Goal: Task Accomplishment & Management: Complete application form

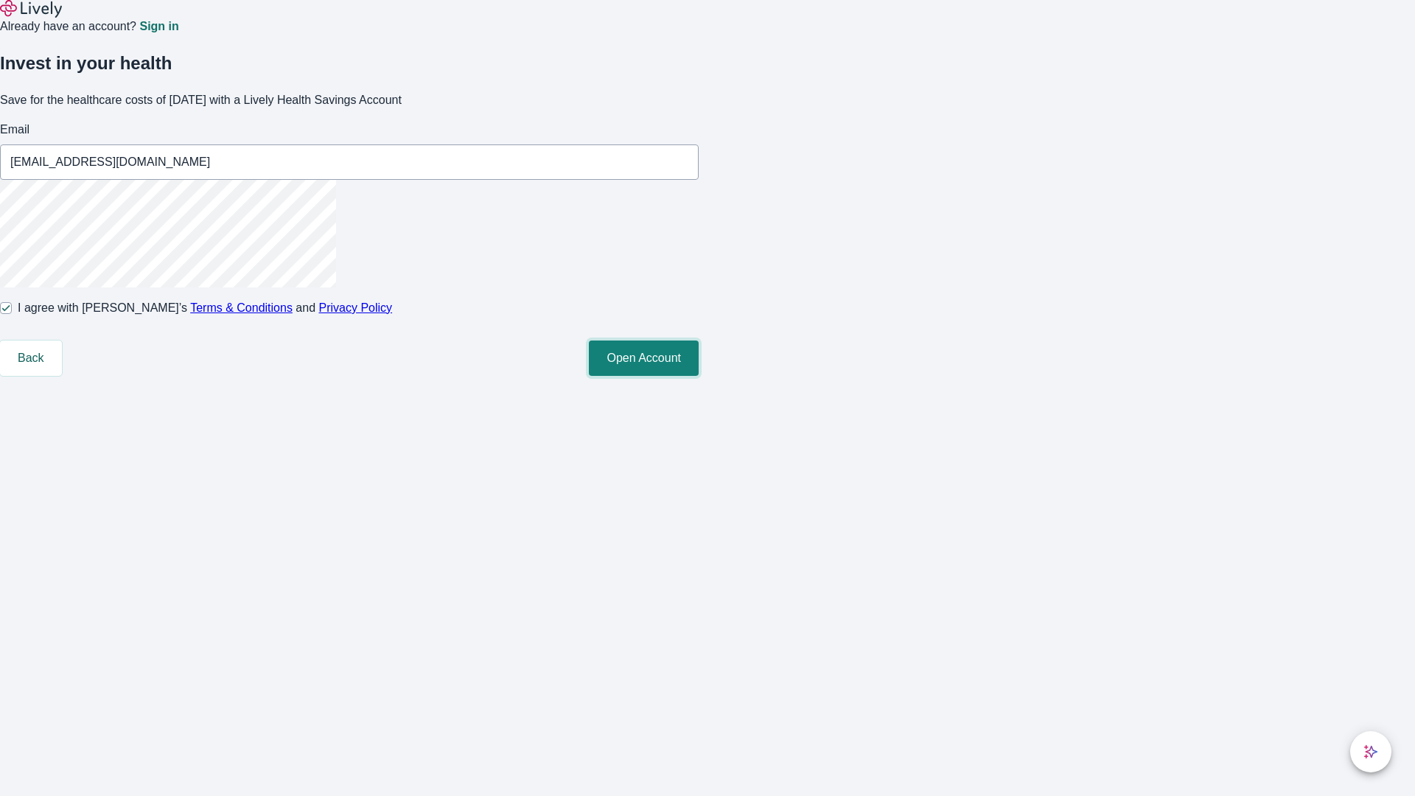
click at [699, 376] on button "Open Account" at bounding box center [644, 357] width 110 height 35
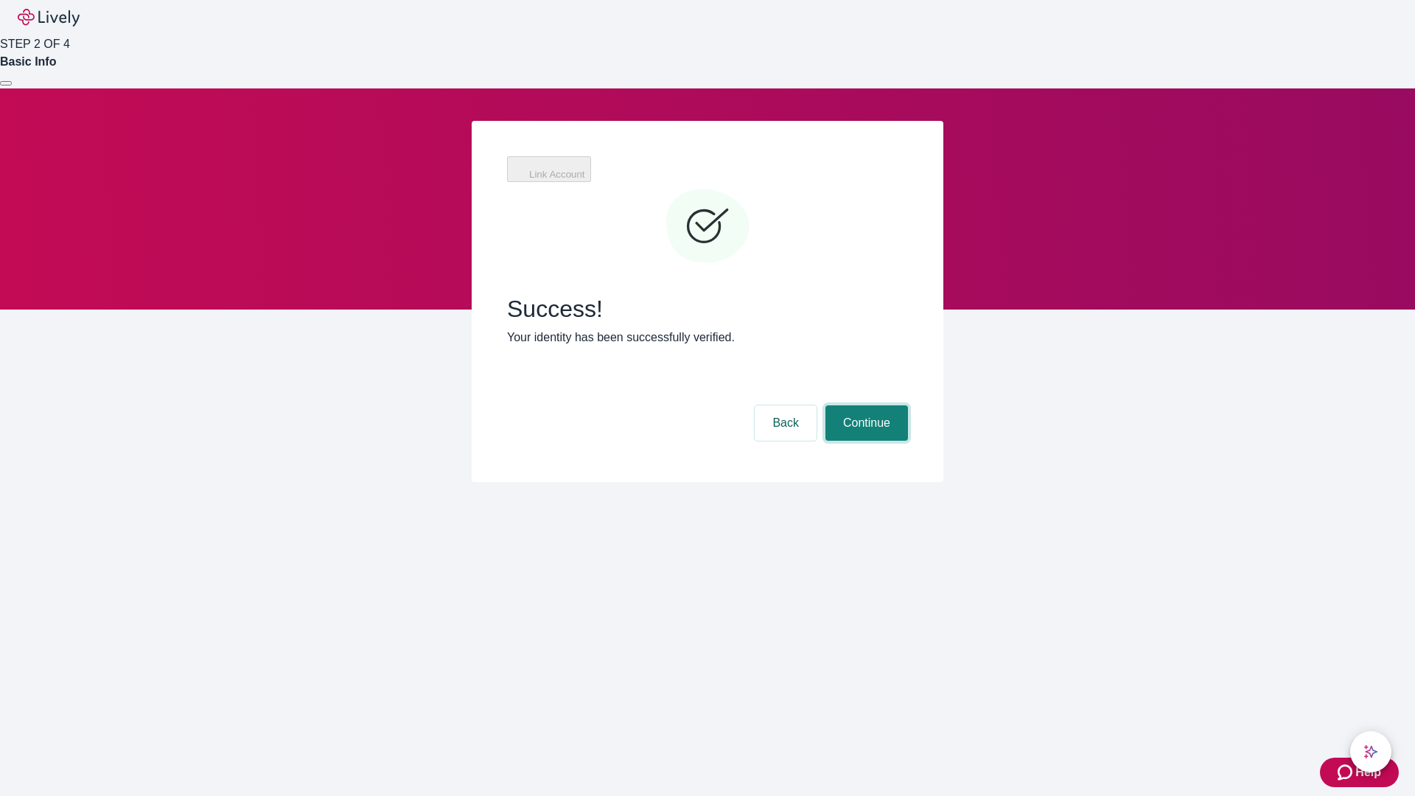
click at [864, 405] on button "Continue" at bounding box center [866, 422] width 83 height 35
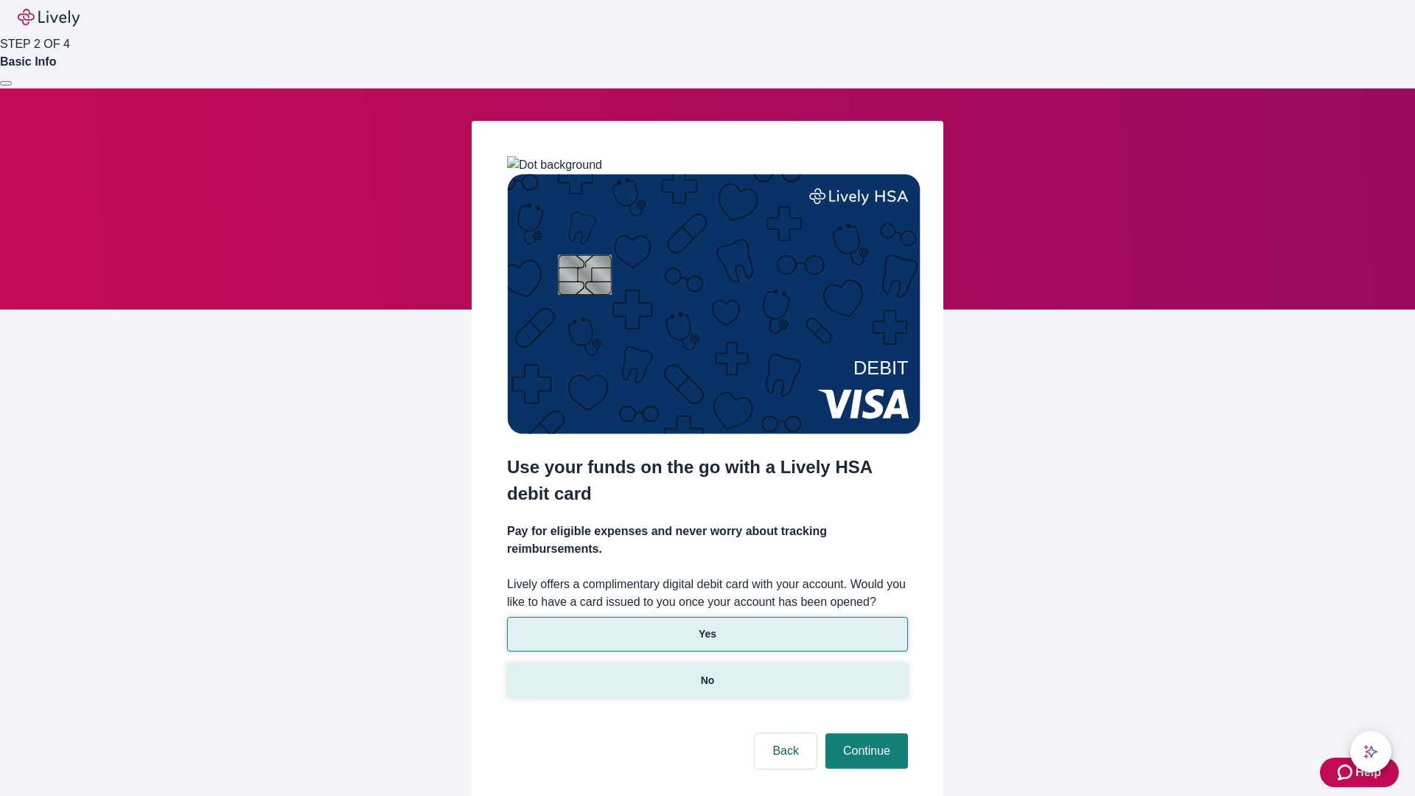
click at [707, 673] on p "No" at bounding box center [708, 680] width 14 height 15
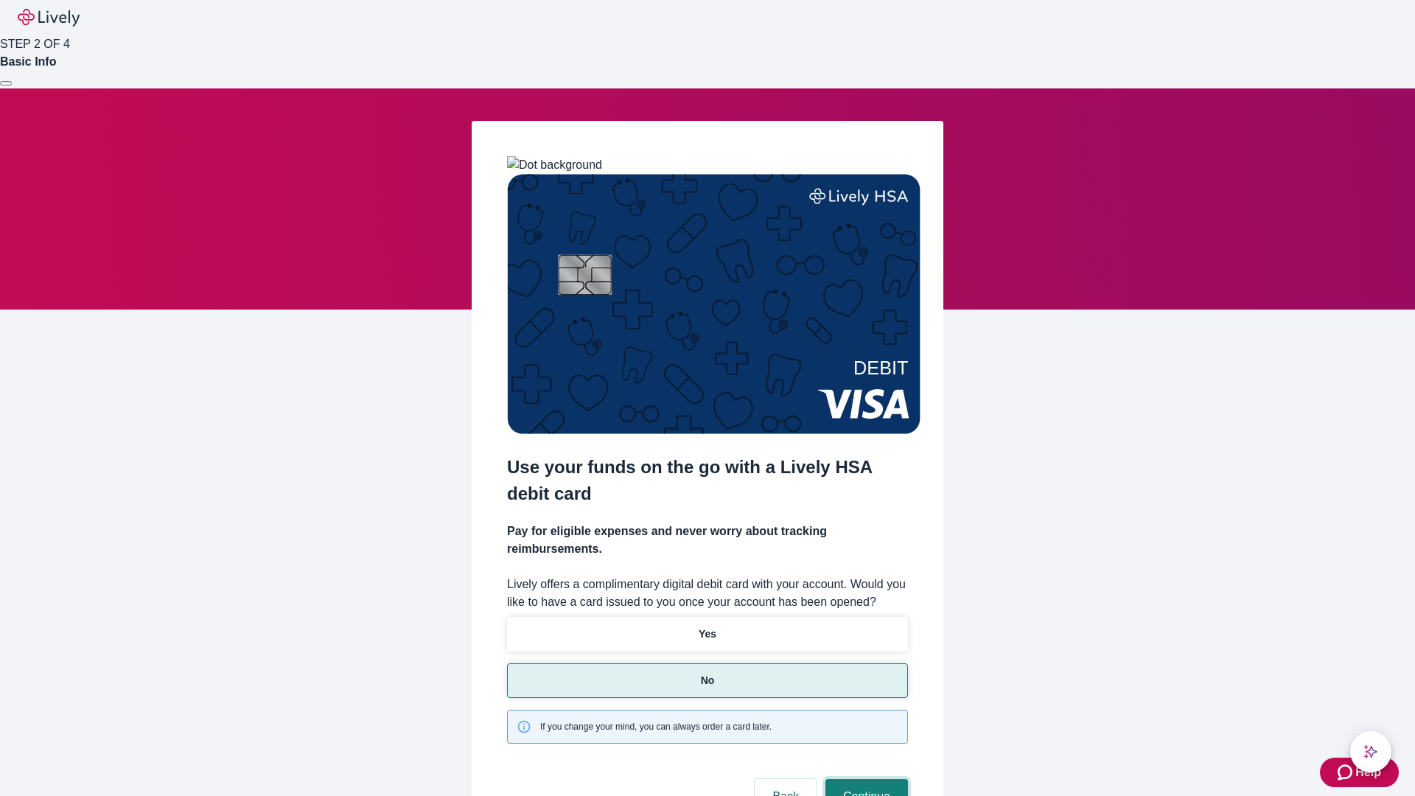
click at [864, 779] on button "Continue" at bounding box center [866, 796] width 83 height 35
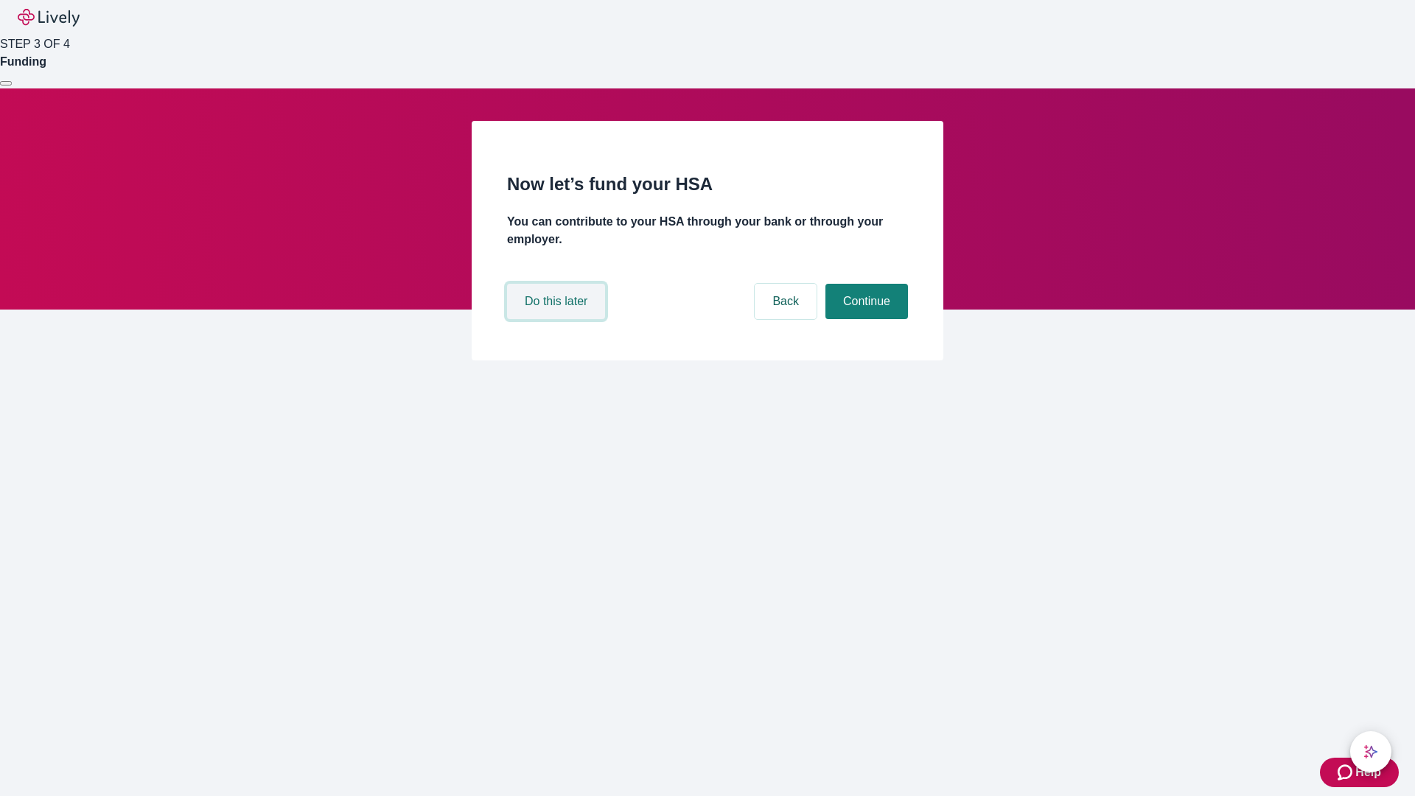
click at [558, 319] on button "Do this later" at bounding box center [556, 301] width 98 height 35
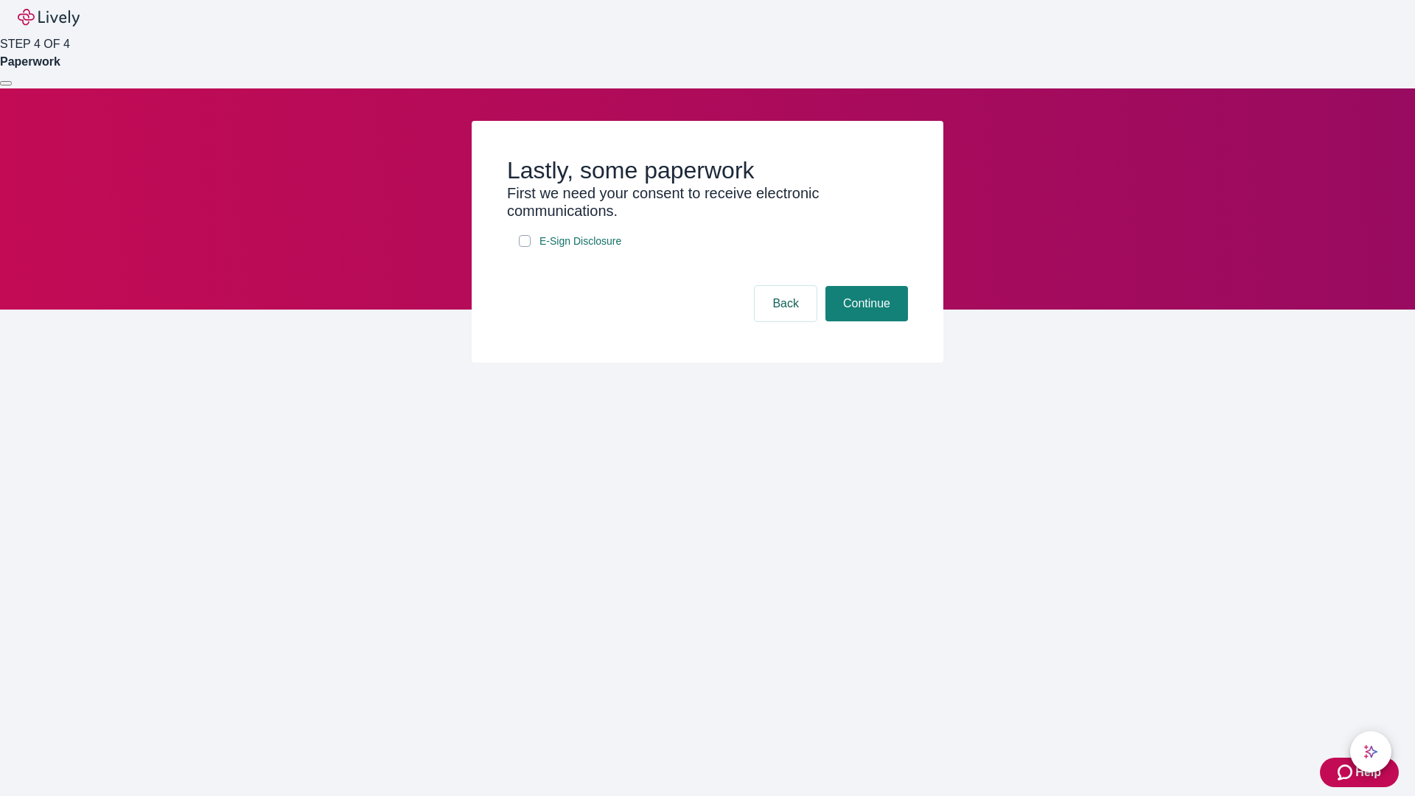
click at [525, 247] on input "E-Sign Disclosure" at bounding box center [525, 241] width 12 height 12
checkbox input "true"
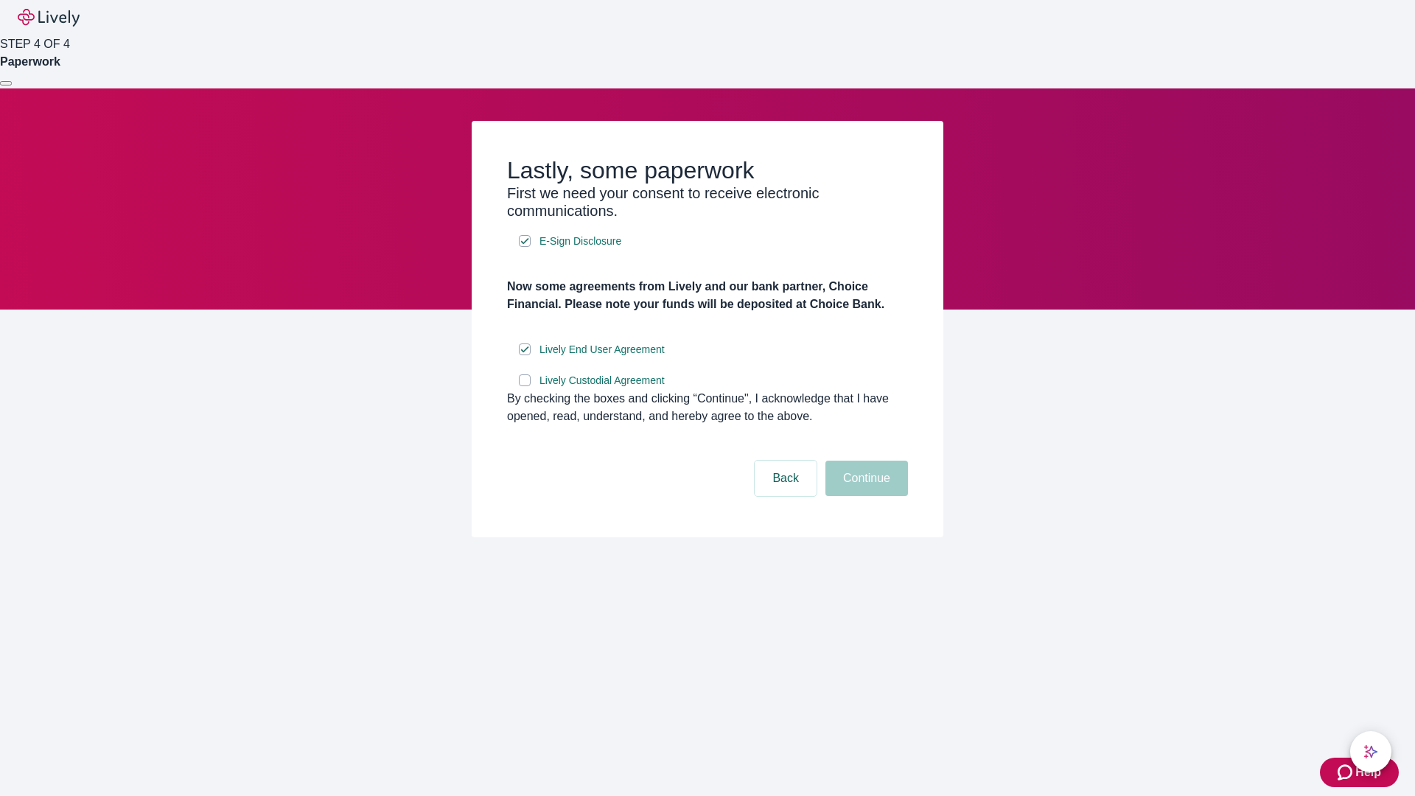
click at [525, 386] on input "Lively Custodial Agreement" at bounding box center [525, 380] width 12 height 12
checkbox input "true"
click at [864, 496] on button "Continue" at bounding box center [866, 478] width 83 height 35
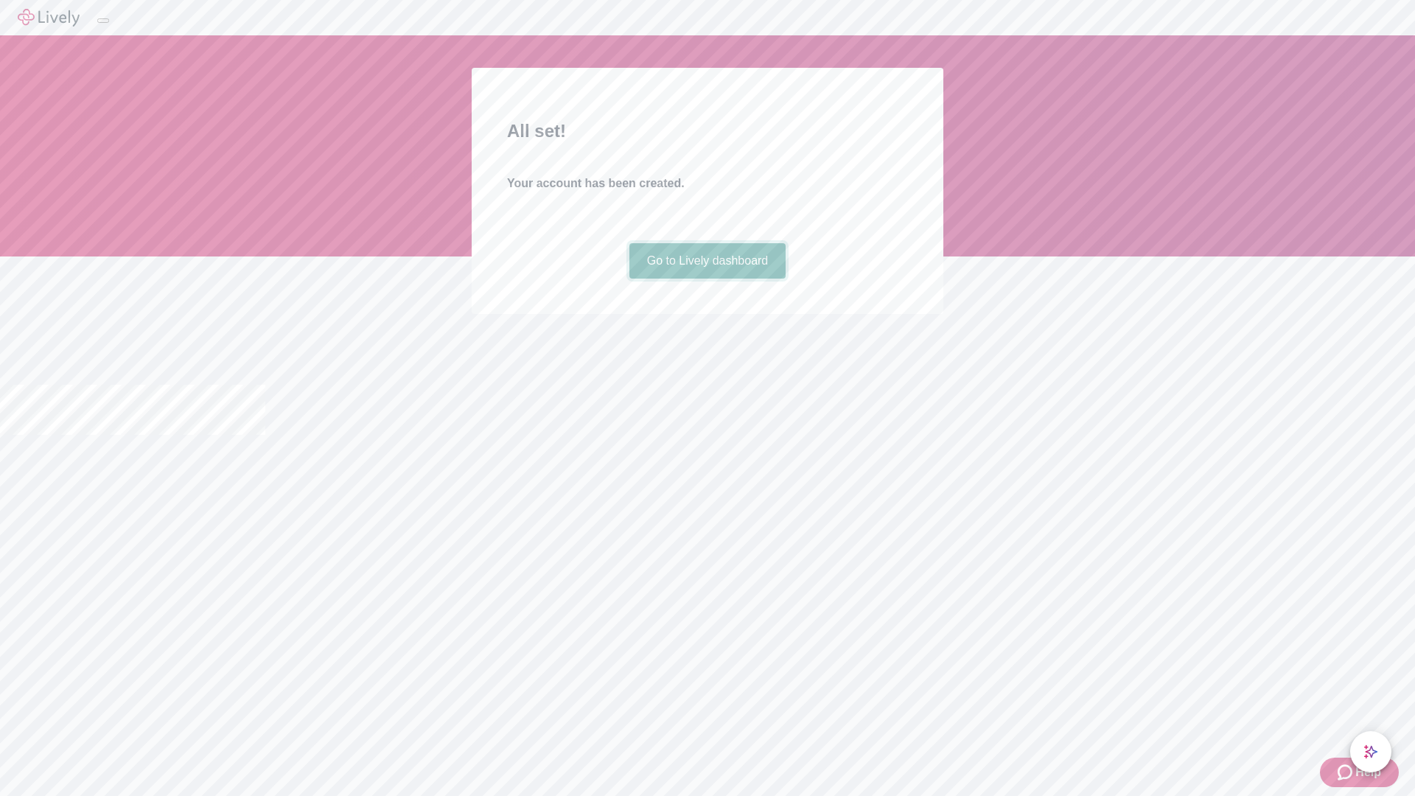
click at [707, 279] on link "Go to Lively dashboard" at bounding box center [707, 260] width 157 height 35
